Goal: Task Accomplishment & Management: Use online tool/utility

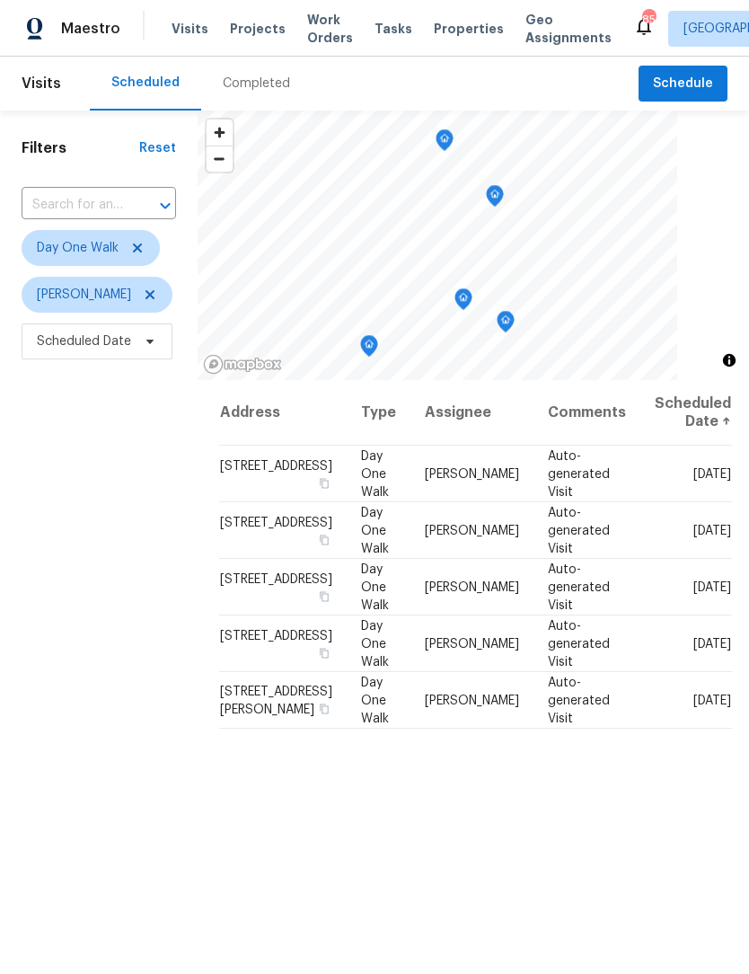
click at [310, 39] on span "Work Orders" at bounding box center [330, 29] width 46 height 36
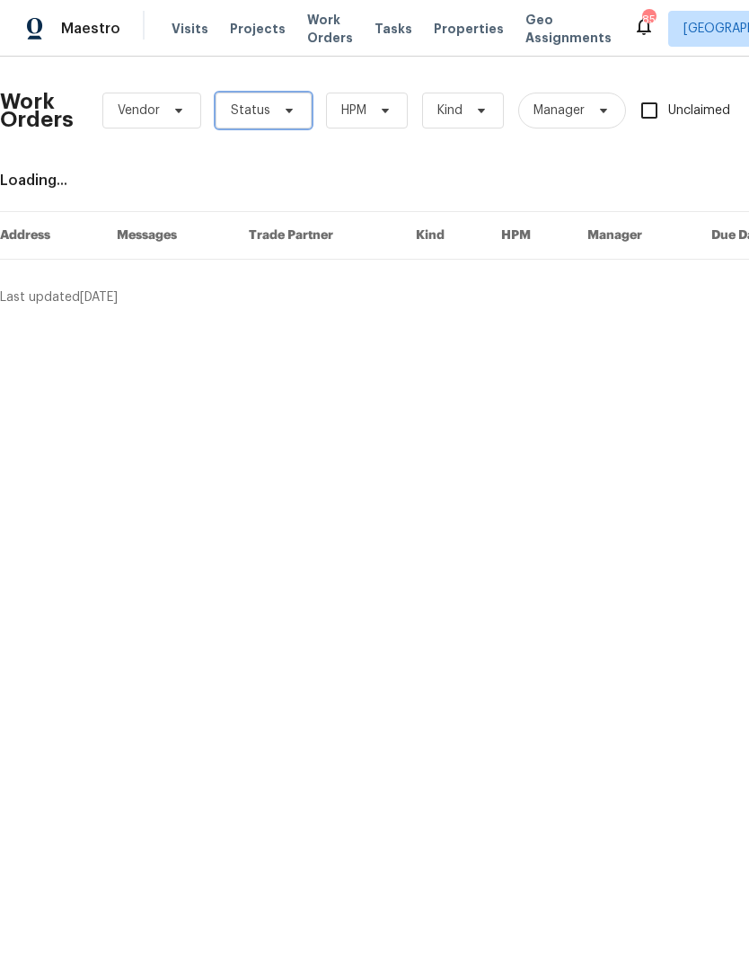
click at [287, 108] on icon at bounding box center [289, 110] width 14 height 14
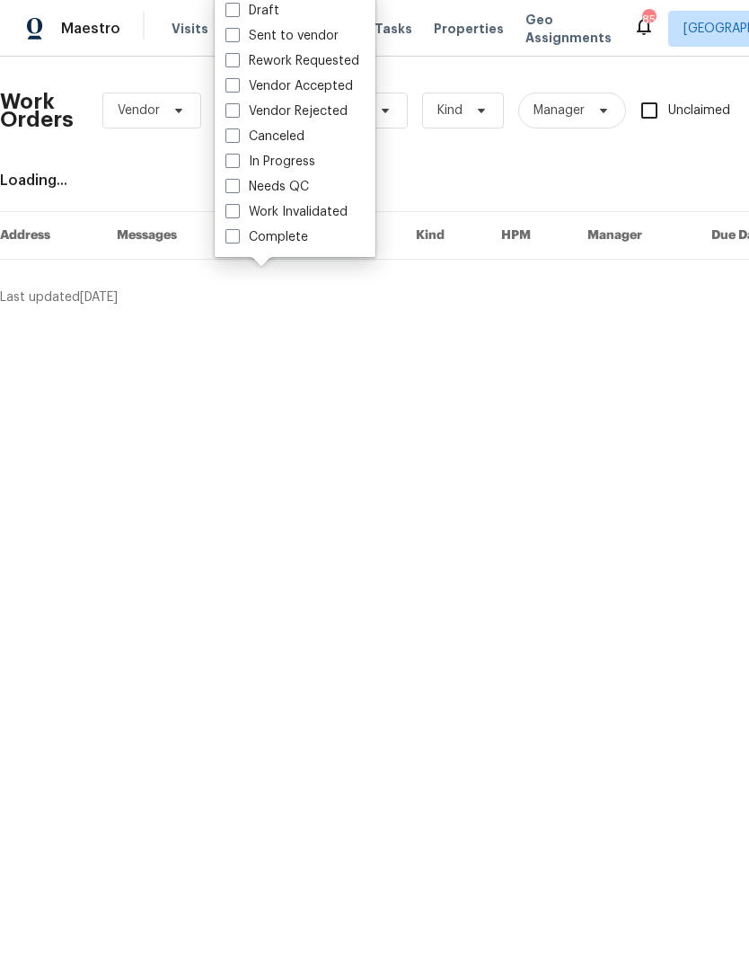
click at [242, 192] on label "Needs QC" at bounding box center [268, 187] width 84 height 18
click at [237, 190] on input "Needs QC" at bounding box center [232, 184] width 12 height 12
checkbox input "true"
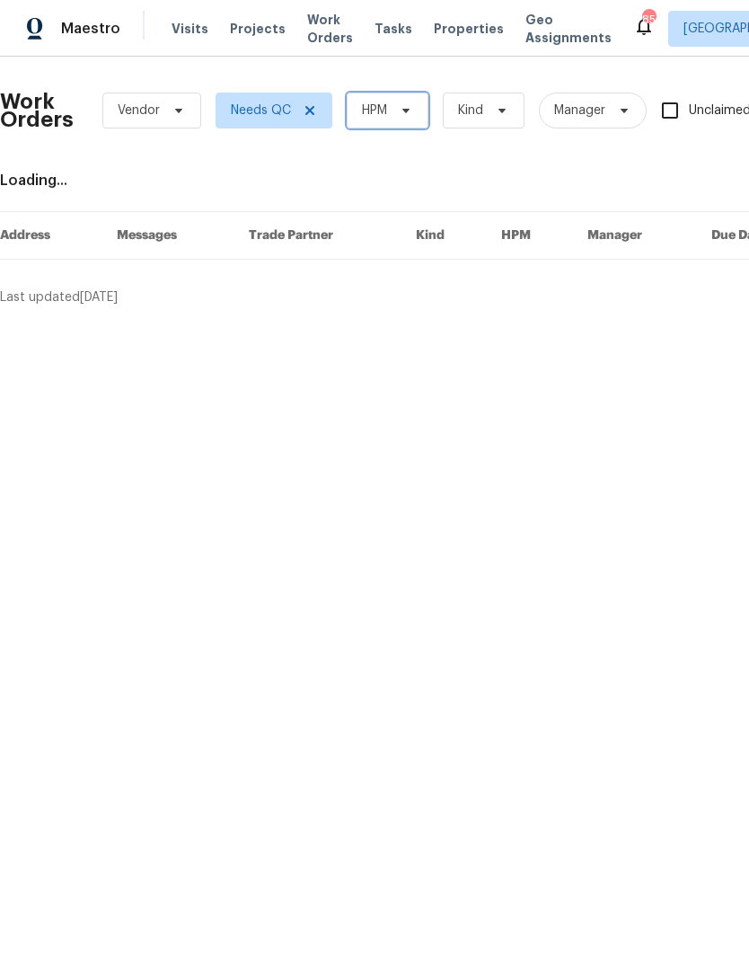
click at [407, 108] on icon at bounding box center [406, 110] width 14 height 14
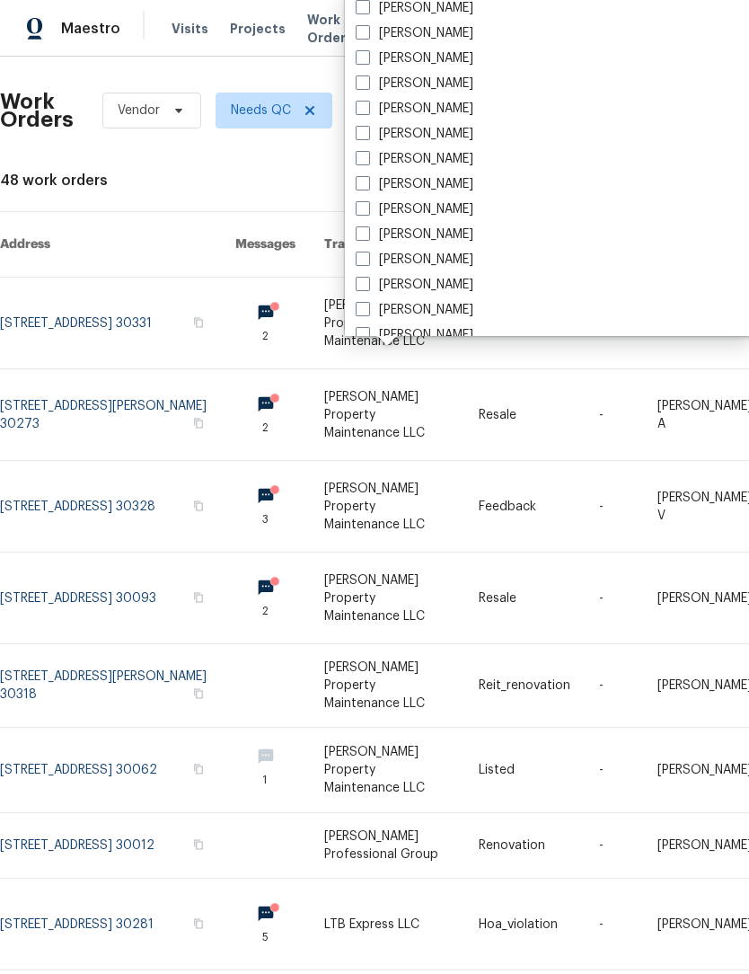
scroll to position [1173, 0]
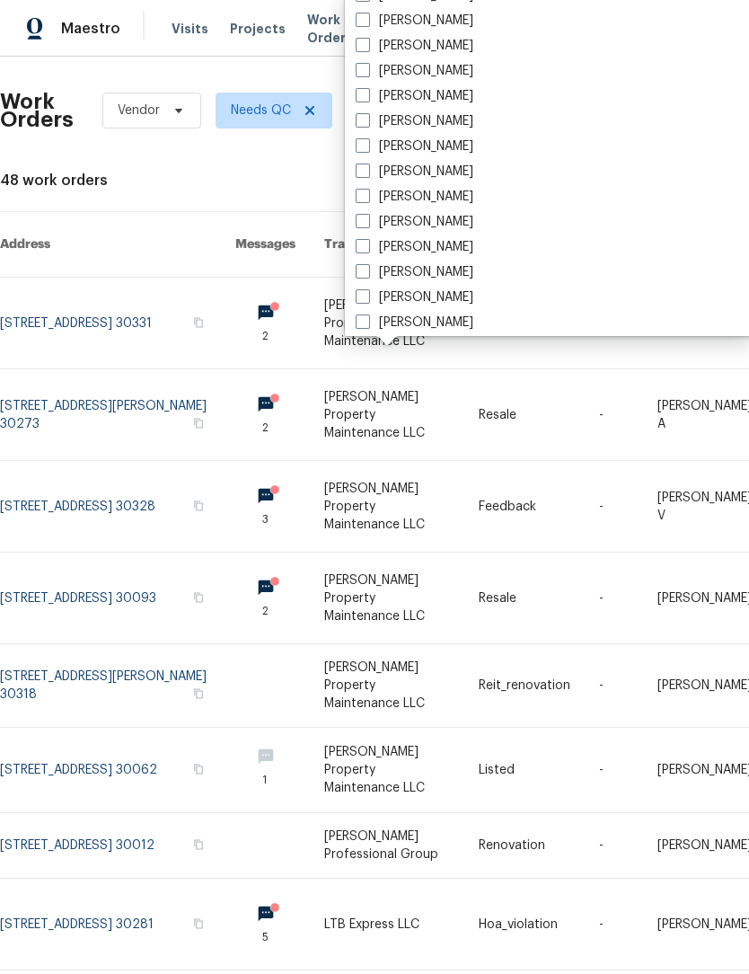
click at [375, 146] on label "[PERSON_NAME]" at bounding box center [415, 146] width 118 height 18
click at [368, 146] on input "[PERSON_NAME]" at bounding box center [362, 143] width 12 height 12
checkbox input "true"
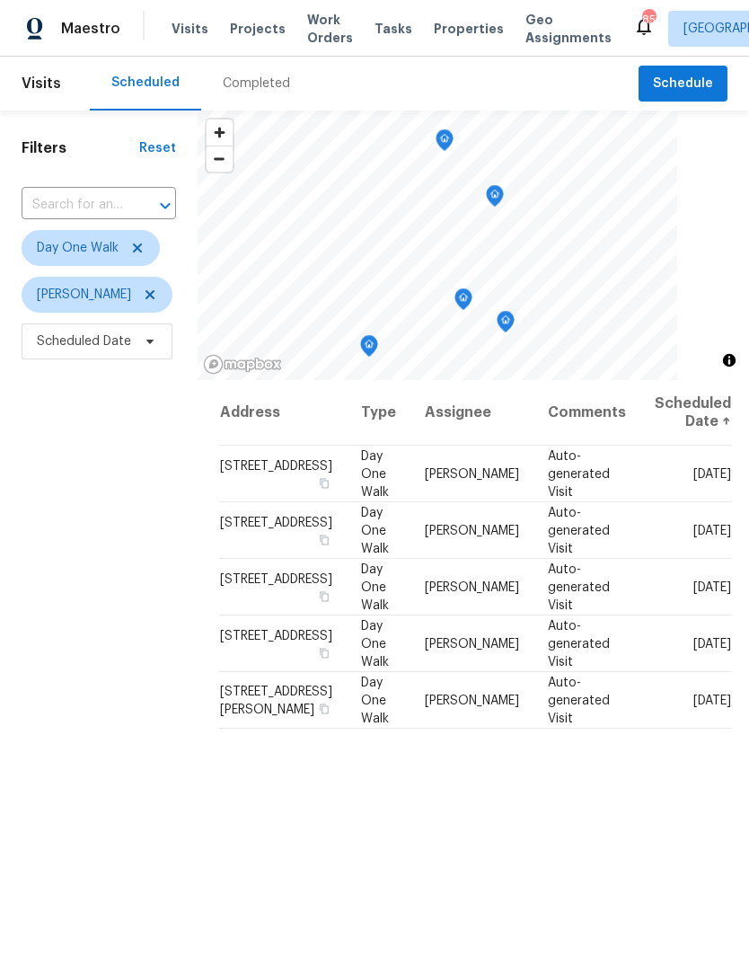
click at [113, 203] on input "text" at bounding box center [74, 205] width 104 height 28
type input "1535 va"
click at [111, 261] on li "1535 Valley Club Dr, Lawrenceville, GA 30044" at bounding box center [96, 247] width 150 height 30
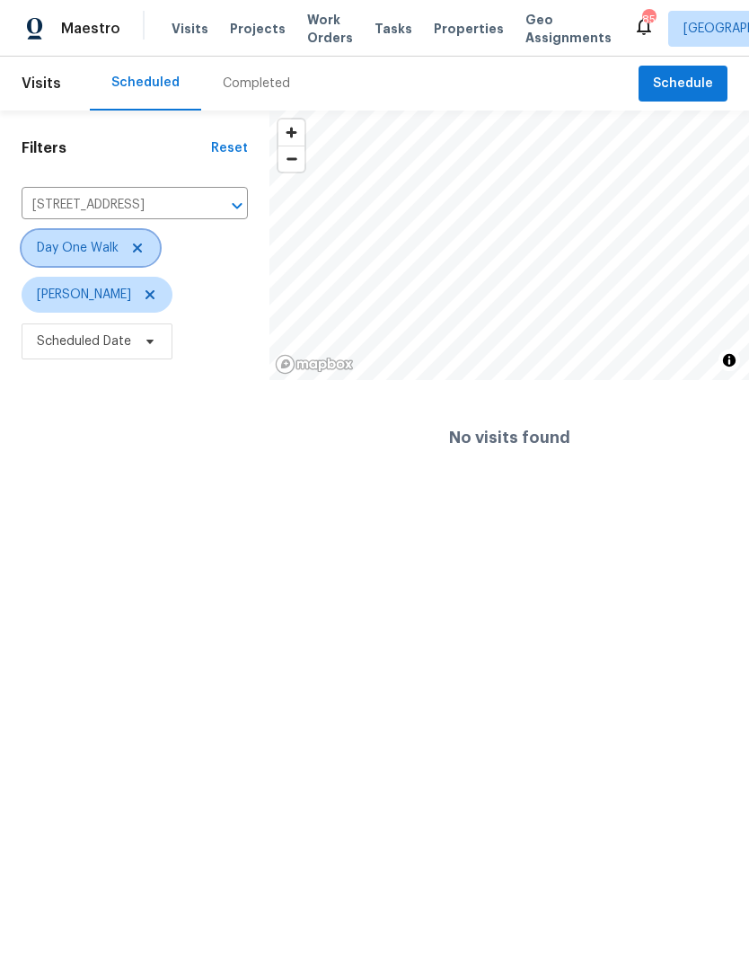
click at [137, 253] on icon at bounding box center [137, 248] width 14 height 14
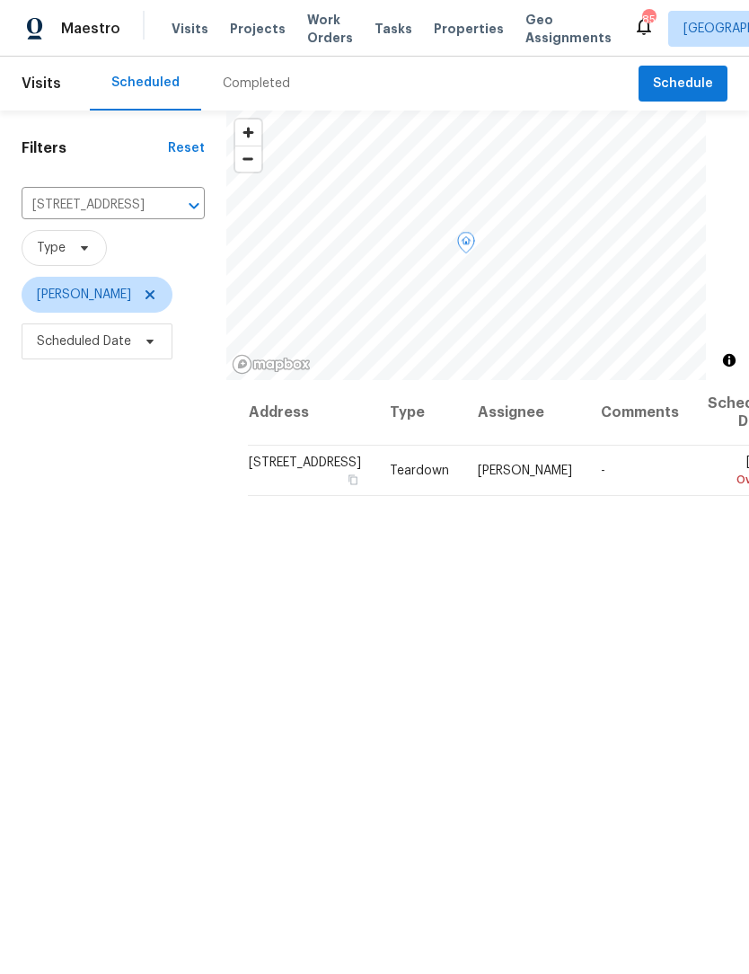
click at [0, 0] on icon at bounding box center [0, 0] width 0 height 0
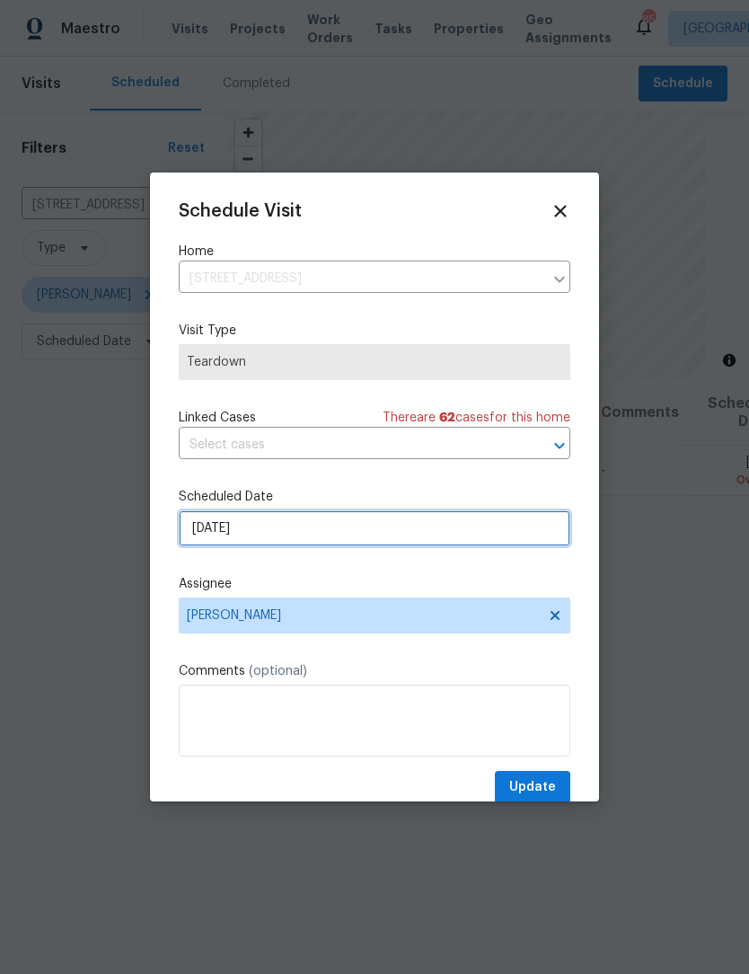
click at [332, 534] on input "8/13/2025" at bounding box center [375, 528] width 392 height 36
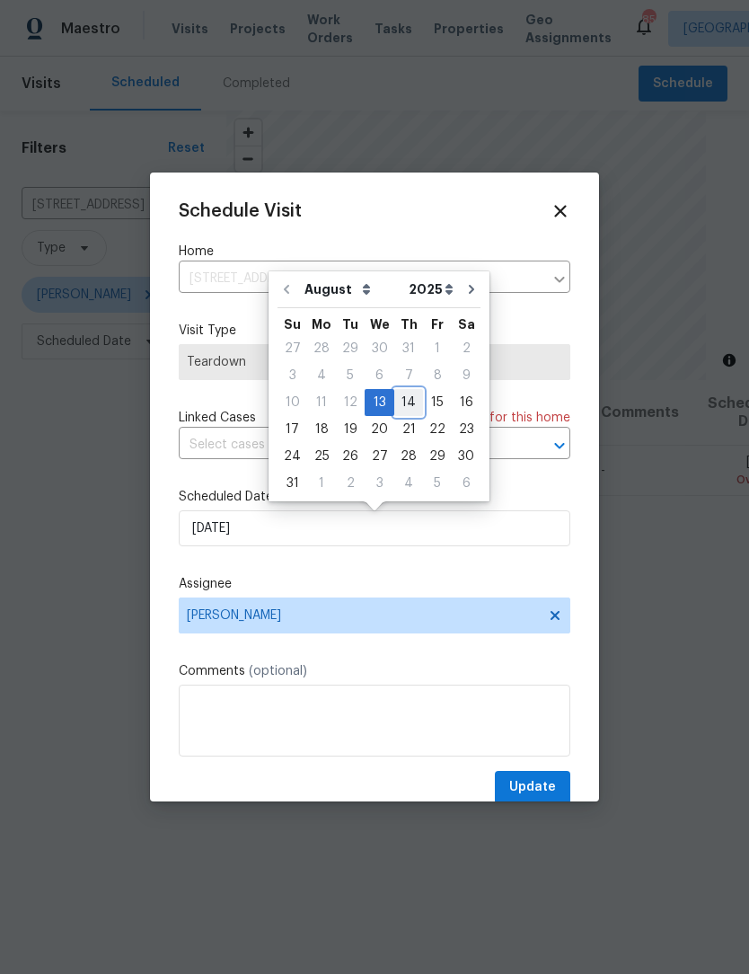
click at [406, 408] on div "14" at bounding box center [408, 402] width 29 height 25
type input "8/14/2025"
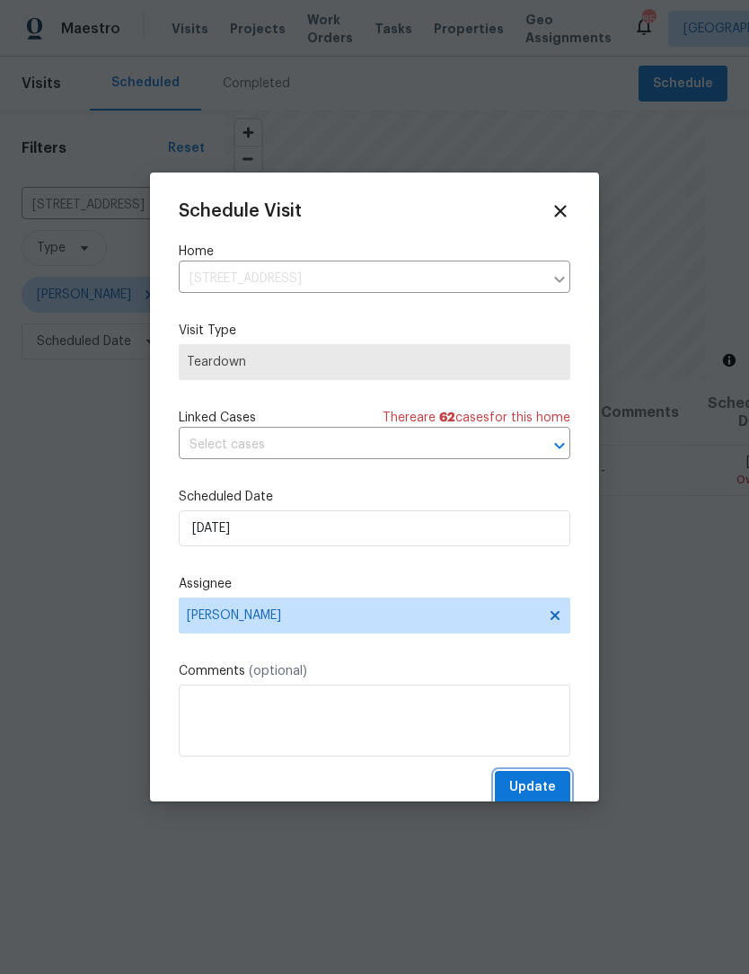
click at [545, 786] on span "Update" at bounding box center [532, 787] width 47 height 22
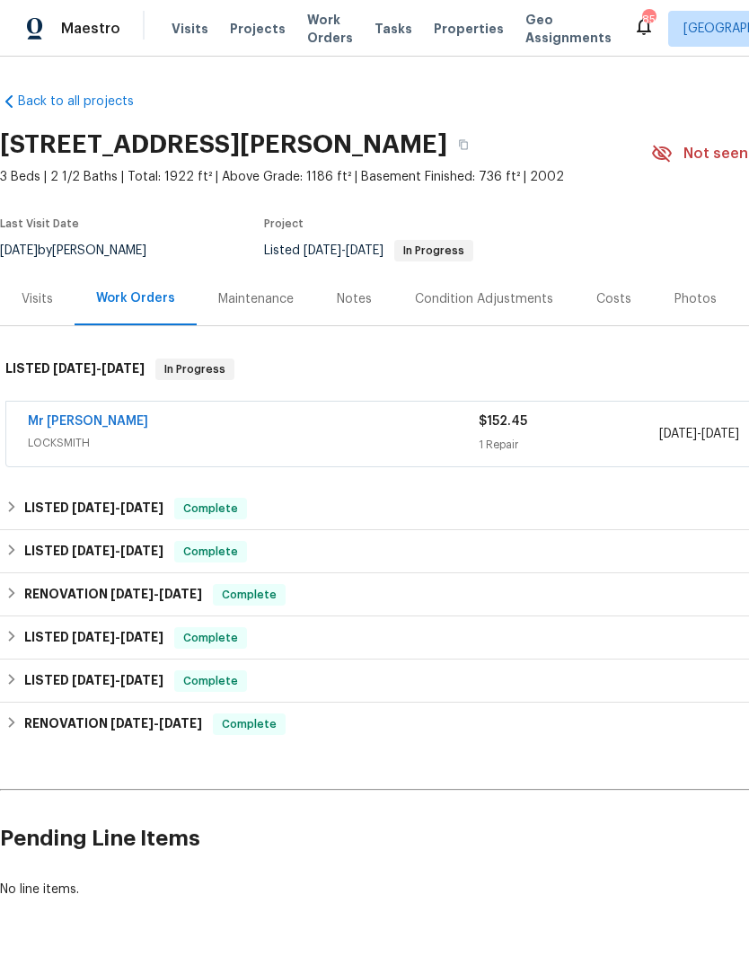
click at [127, 424] on link "Mr Rekey Locksmith" at bounding box center [88, 421] width 120 height 13
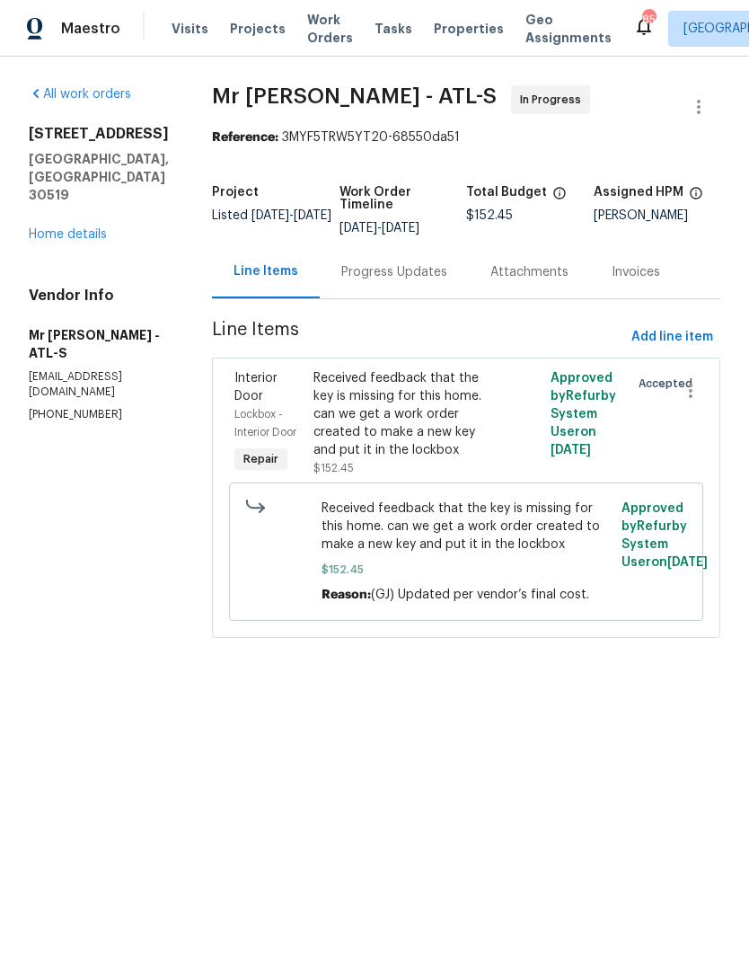
click at [381, 270] on div "Progress Updates" at bounding box center [394, 272] width 106 height 18
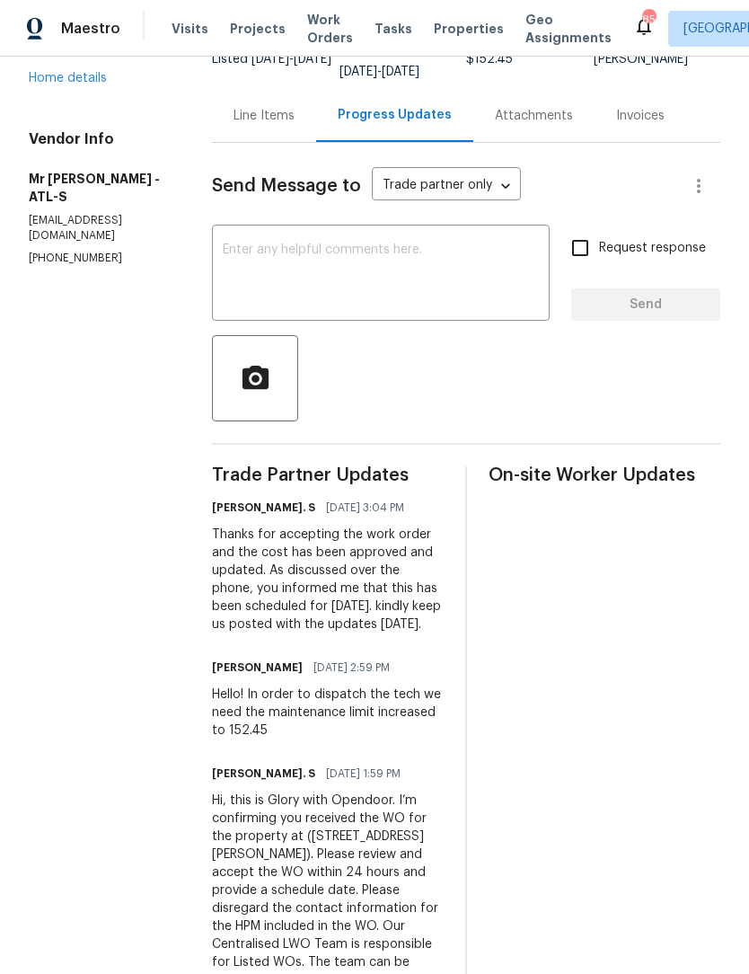
scroll to position [157, 0]
click at [341, 257] on textarea at bounding box center [381, 274] width 316 height 63
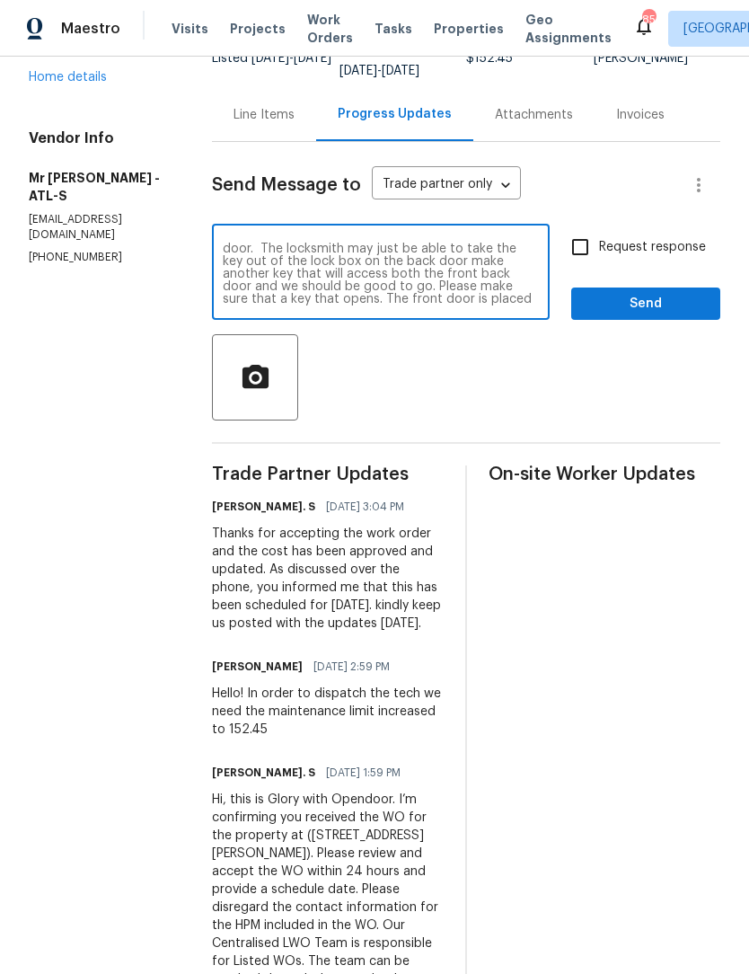
scroll to position [38, 0]
type textarea "The should be a lock box on the back door with a key to the front door. The acc…"
click at [587, 255] on input "Request response" at bounding box center [581, 247] width 38 height 38
checkbox input "true"
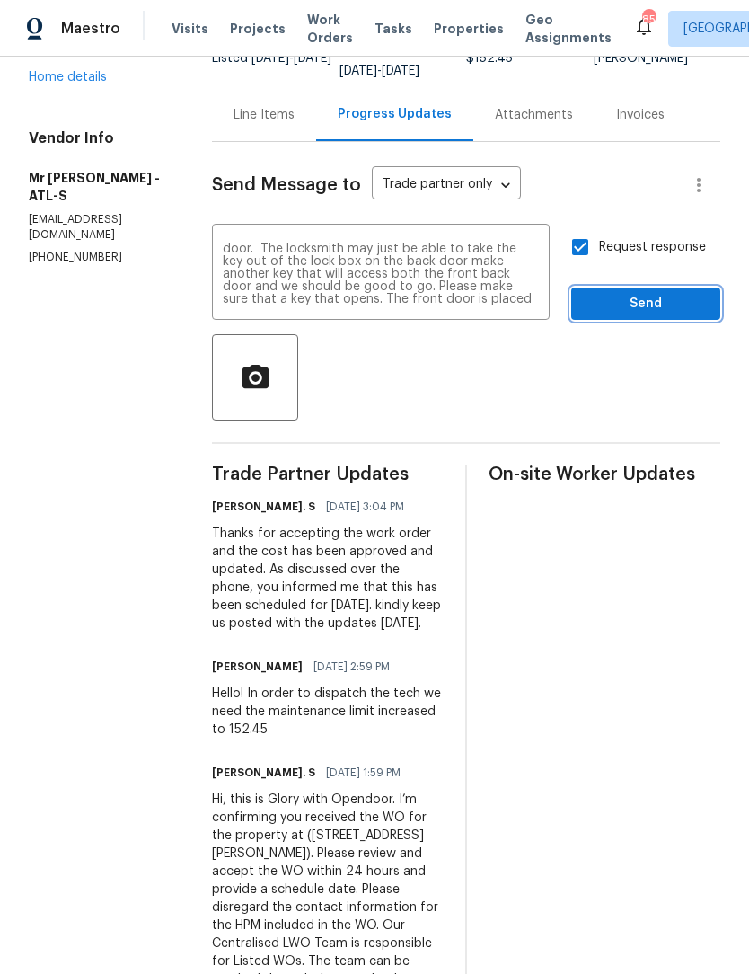
click at [659, 306] on span "Send" at bounding box center [646, 304] width 120 height 22
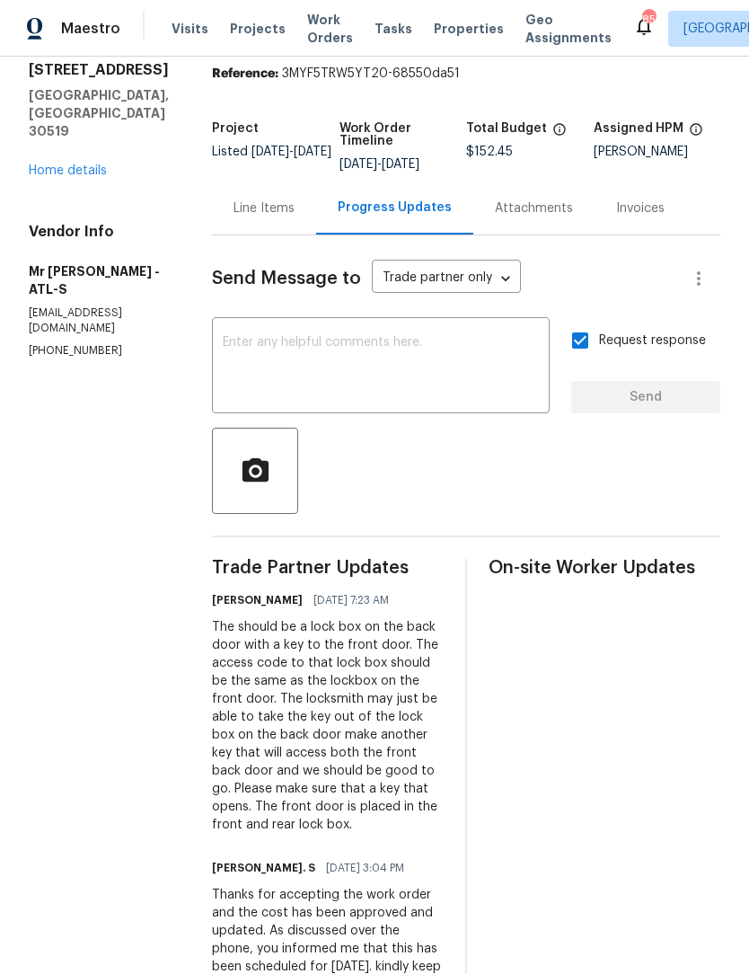
scroll to position [66, 0]
